Goal: Information Seeking & Learning: Learn about a topic

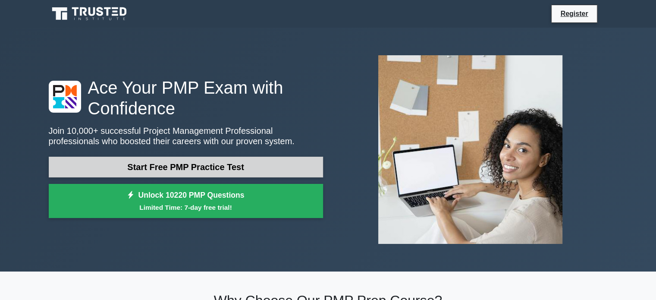
click at [244, 169] on link "Start Free PMP Practice Test" at bounding box center [186, 167] width 274 height 21
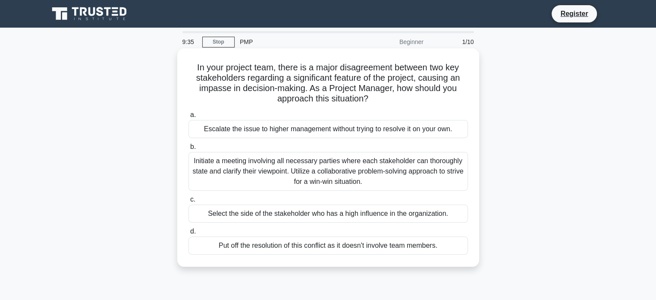
click at [350, 162] on div "Initiate a meeting involving all necessary parties where each stakeholder can t…" at bounding box center [327, 171] width 279 height 39
click at [188, 150] on input "b. Initiate a meeting involving all necessary parties where each stakeholder ca…" at bounding box center [188, 147] width 0 height 6
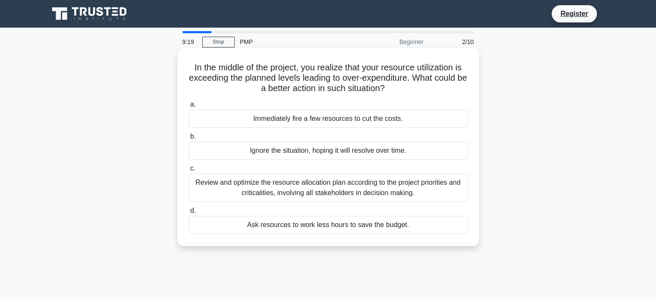
click at [350, 181] on div "Review and optimize the resource allocation plan according to the project prior…" at bounding box center [327, 187] width 279 height 28
click at [188, 171] on input "c. Review and optimize the resource allocation plan according to the project pr…" at bounding box center [188, 169] width 0 height 6
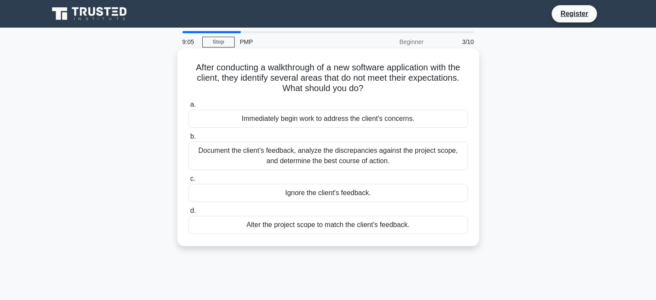
click at [323, 153] on div "Document the client's feedback, analyze the discrepancies against the project s…" at bounding box center [327, 155] width 279 height 28
click at [188, 139] on input "b. Document the client's feedback, analyze the discrepancies against the projec…" at bounding box center [188, 137] width 0 height 6
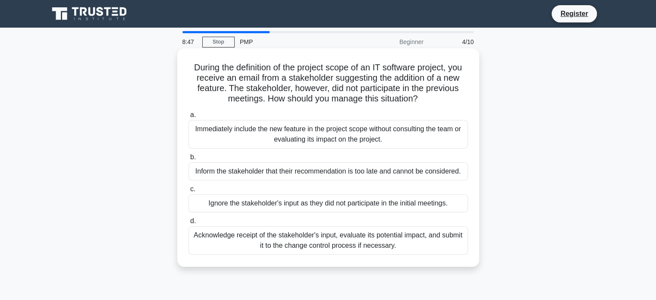
click at [329, 238] on div "Acknowledge receipt of the stakeholder's input, evaluate its potential impact, …" at bounding box center [327, 240] width 279 height 28
click at [188, 224] on input "d. Acknowledge receipt of the stakeholder's input, evaluate its potential impac…" at bounding box center [188, 221] width 0 height 6
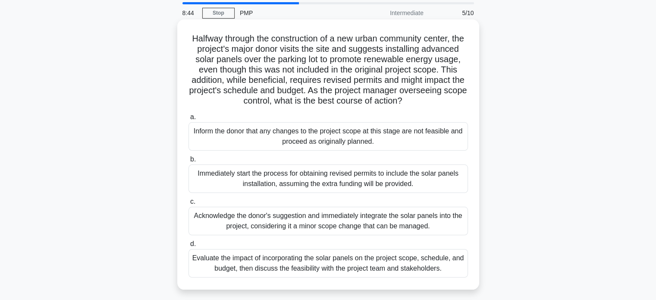
scroll to position [43, 0]
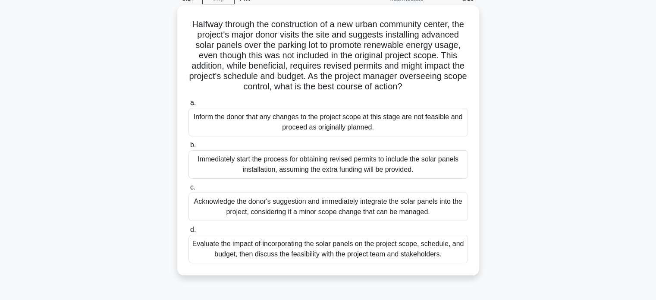
click at [388, 256] on div "Evaluate the impact of incorporating the solar panels on the project scope, sch…" at bounding box center [327, 249] width 279 height 28
click at [188, 232] on input "d. Evaluate the impact of incorporating the solar panels on the project scope, …" at bounding box center [188, 230] width 0 height 6
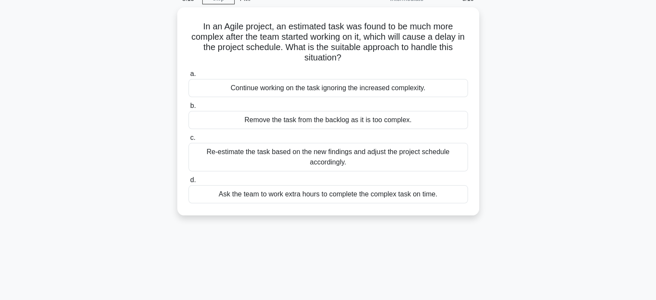
scroll to position [0, 0]
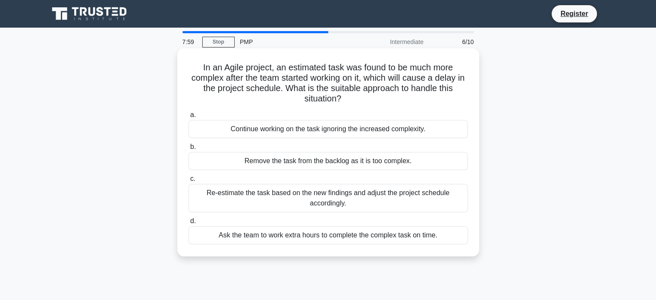
click at [326, 192] on div "Re-estimate the task based on the new findings and adjust the project schedule …" at bounding box center [327, 198] width 279 height 28
click at [188, 182] on input "c. Re-estimate the task based on the new findings and adjust the project schedu…" at bounding box center [188, 179] width 0 height 6
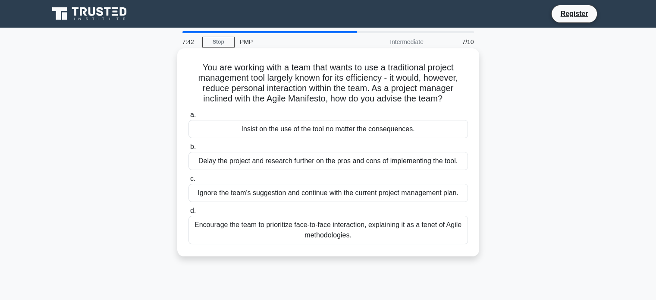
click at [291, 229] on div "Encourage the team to prioritize face-to-face interaction, explaining it as a t…" at bounding box center [327, 230] width 279 height 28
click at [188, 213] on input "d. Encourage the team to prioritize face-to-face interaction, explaining it as …" at bounding box center [188, 211] width 0 height 6
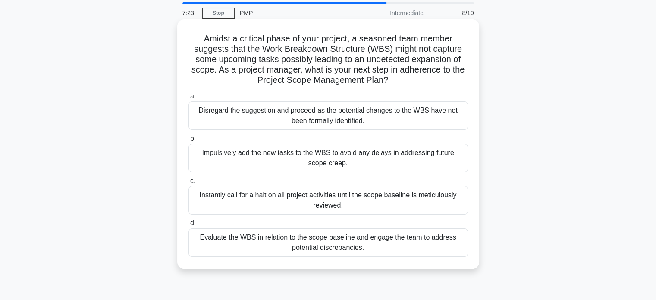
scroll to position [43, 0]
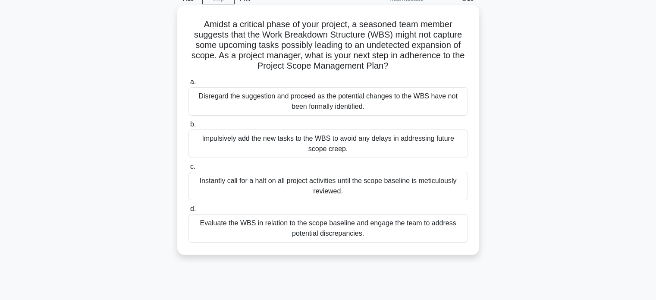
click at [357, 224] on div "Evaluate the WBS in relation to the scope baseline and engage the team to addre…" at bounding box center [327, 228] width 279 height 28
click at [188, 212] on input "d. Evaluate the WBS in relation to the scope baseline and engage the team to ad…" at bounding box center [188, 209] width 0 height 6
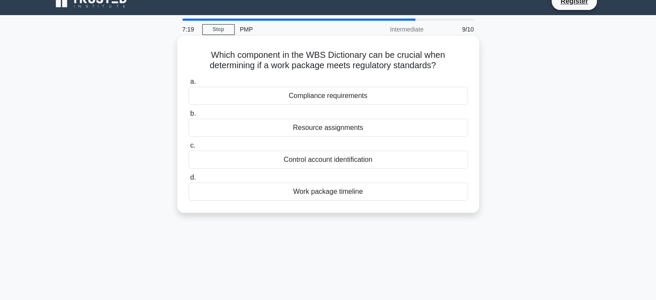
scroll to position [0, 0]
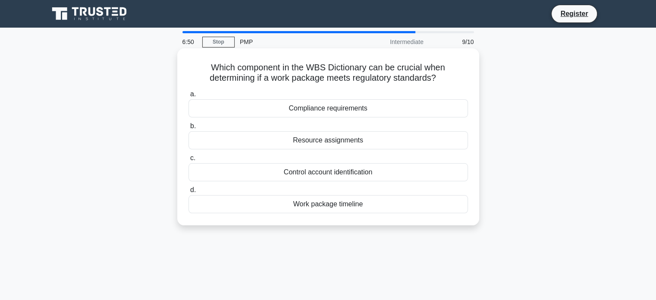
click at [351, 141] on div "Resource assignments" at bounding box center [327, 140] width 279 height 18
click at [188, 129] on input "b. Resource assignments" at bounding box center [188, 126] width 0 height 6
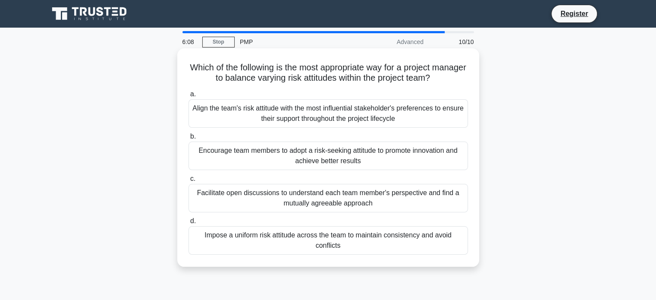
click at [352, 117] on div "Align the team's risk attitude with the most influential stakeholder's preferen…" at bounding box center [327, 113] width 279 height 28
click at [188, 97] on input "a. Align the team's risk attitude with the most influential stakeholder's prefe…" at bounding box center [188, 94] width 0 height 6
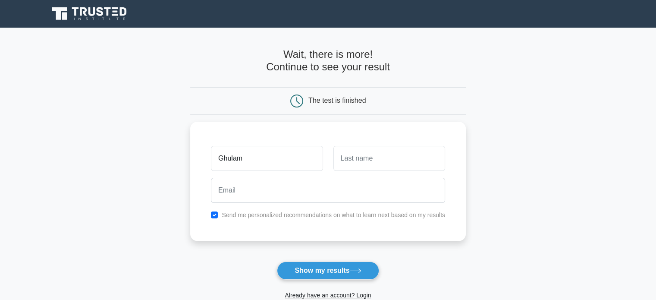
type input "Ghulam"
type input "Zainordin"
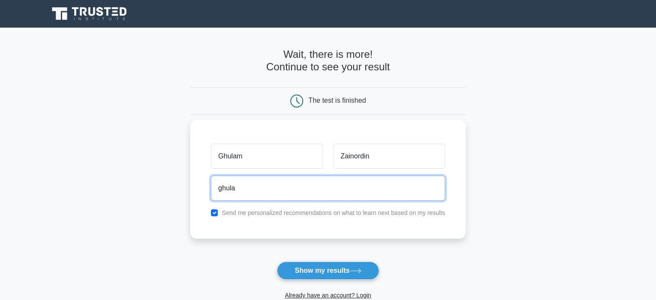
type input "ghulamzainordin@gmail.com"
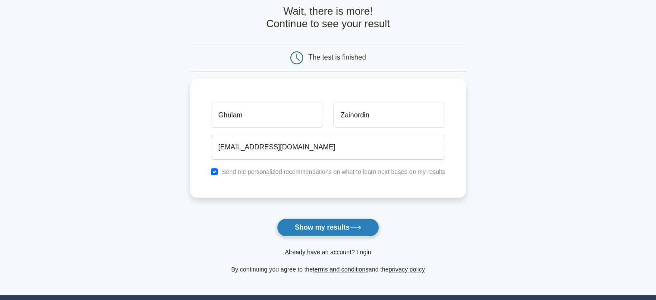
click at [340, 226] on button "Show my results" at bounding box center [328, 227] width 102 height 18
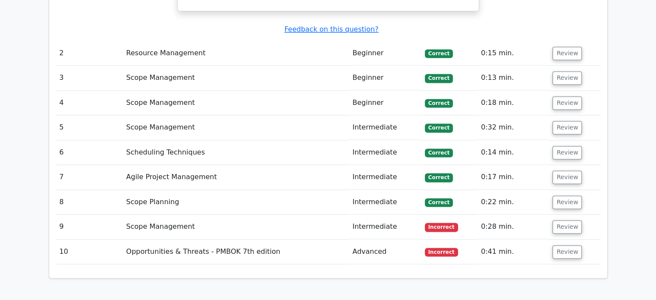
scroll to position [1207, 0]
click at [559, 219] on button "Review" at bounding box center [566, 225] width 29 height 13
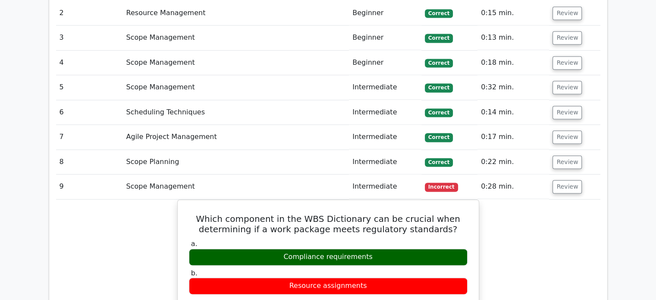
scroll to position [1294, 0]
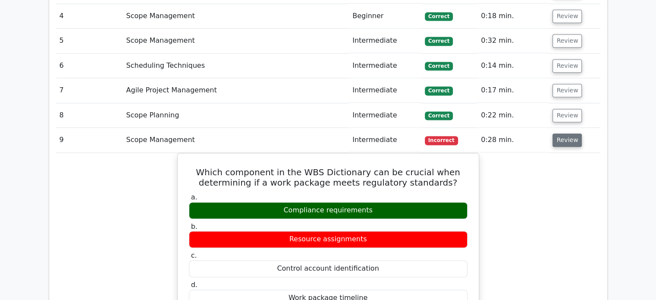
click at [569, 133] on button "Review" at bounding box center [566, 139] width 29 height 13
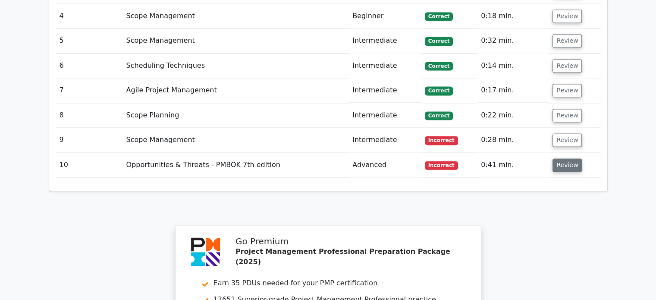
click at [558, 158] on button "Review" at bounding box center [566, 164] width 29 height 13
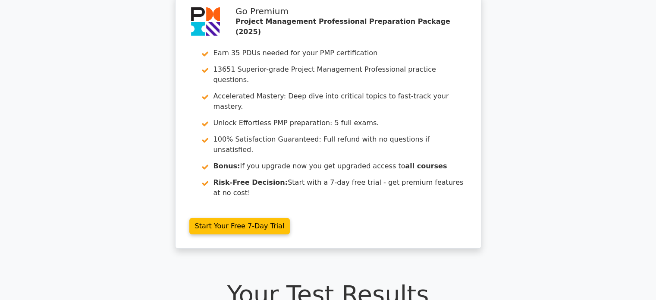
scroll to position [0, 0]
